Goal: Find specific page/section: Find specific page/section

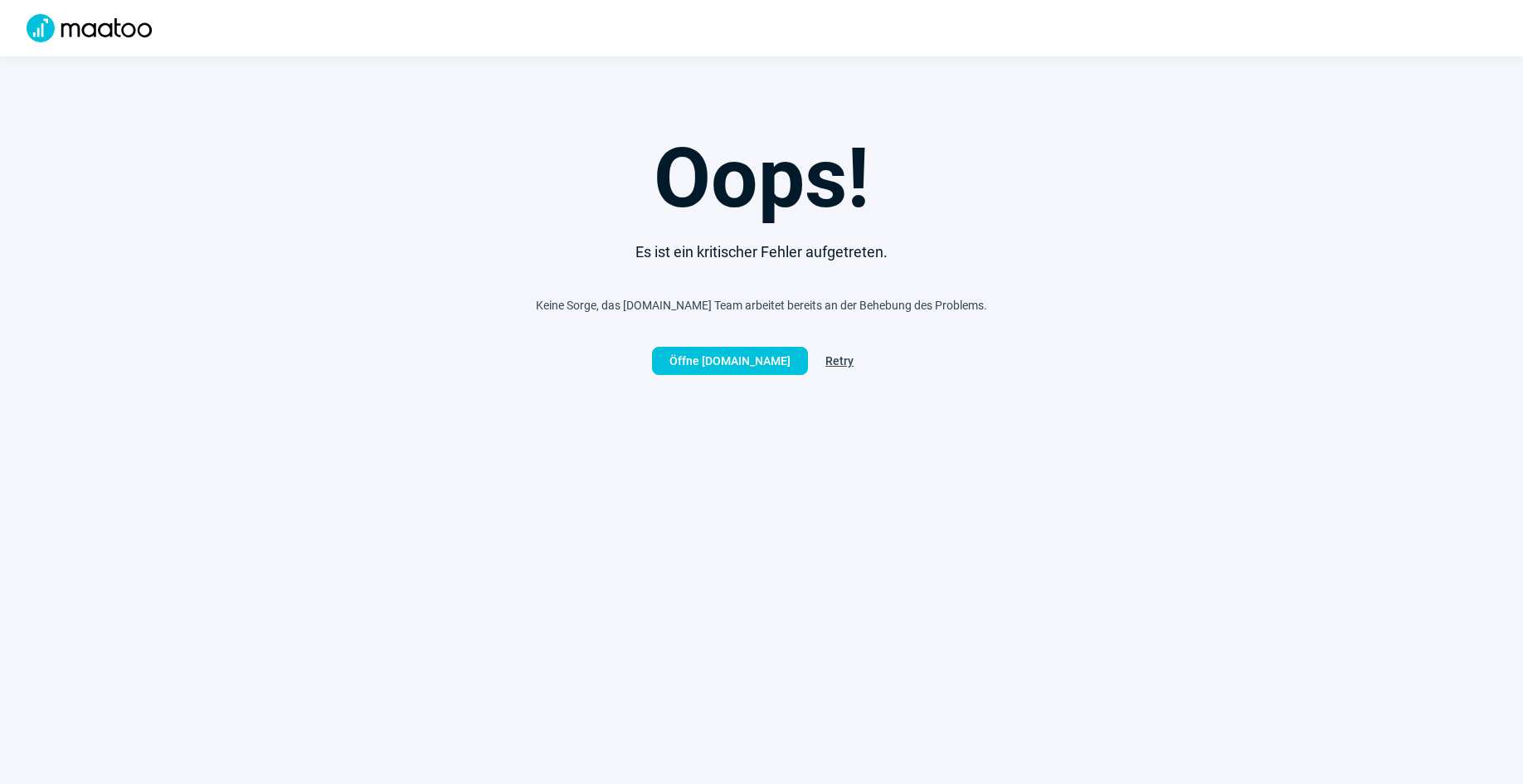
click at [844, 361] on span "Retry" at bounding box center [839, 360] width 28 height 26
click at [92, 29] on img at bounding box center [89, 28] width 145 height 28
click at [93, 27] on img at bounding box center [89, 28] width 145 height 28
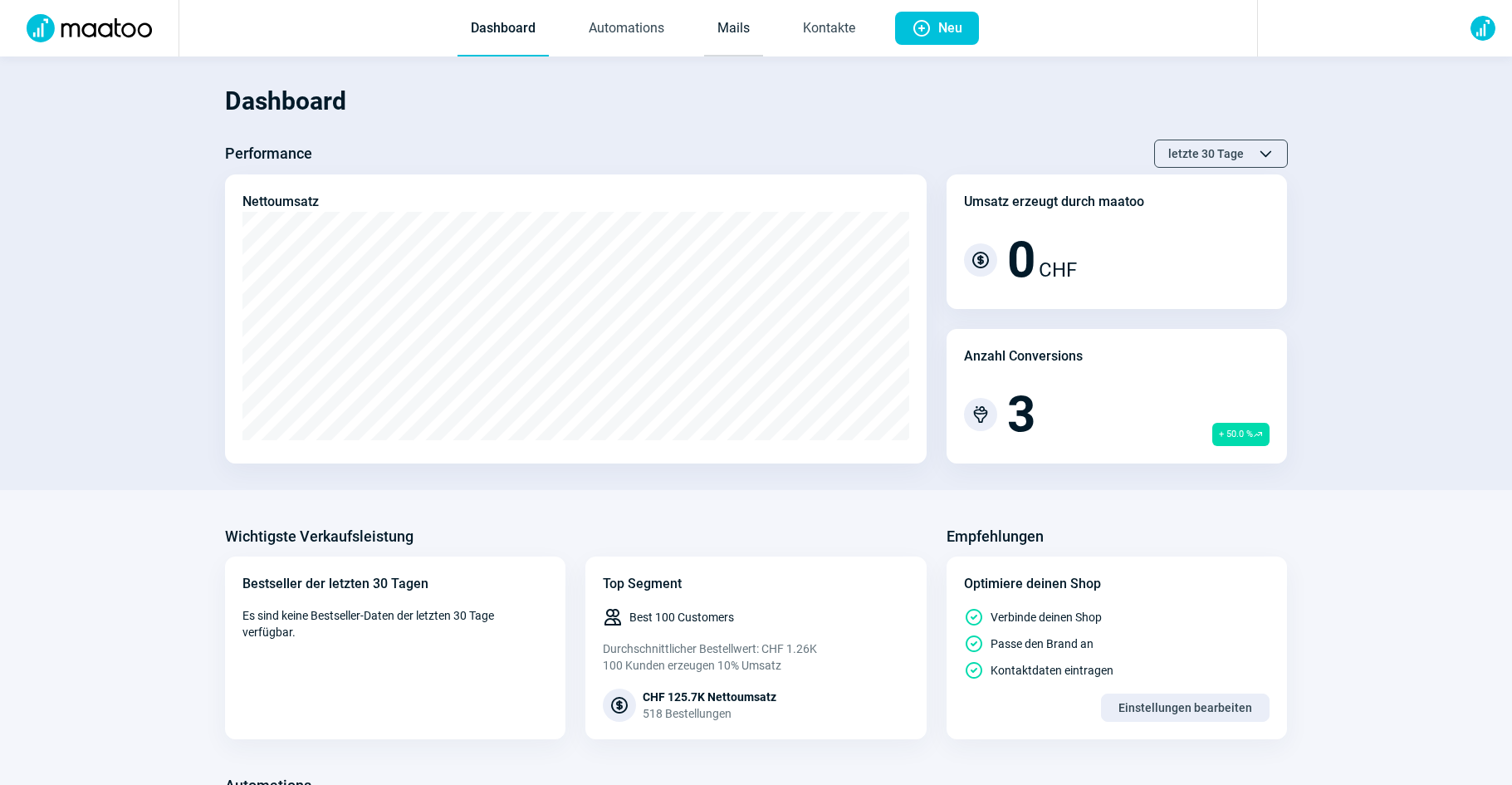
click at [731, 18] on link "Mails" at bounding box center [734, 29] width 59 height 55
